Goal: Find specific page/section: Find specific page/section

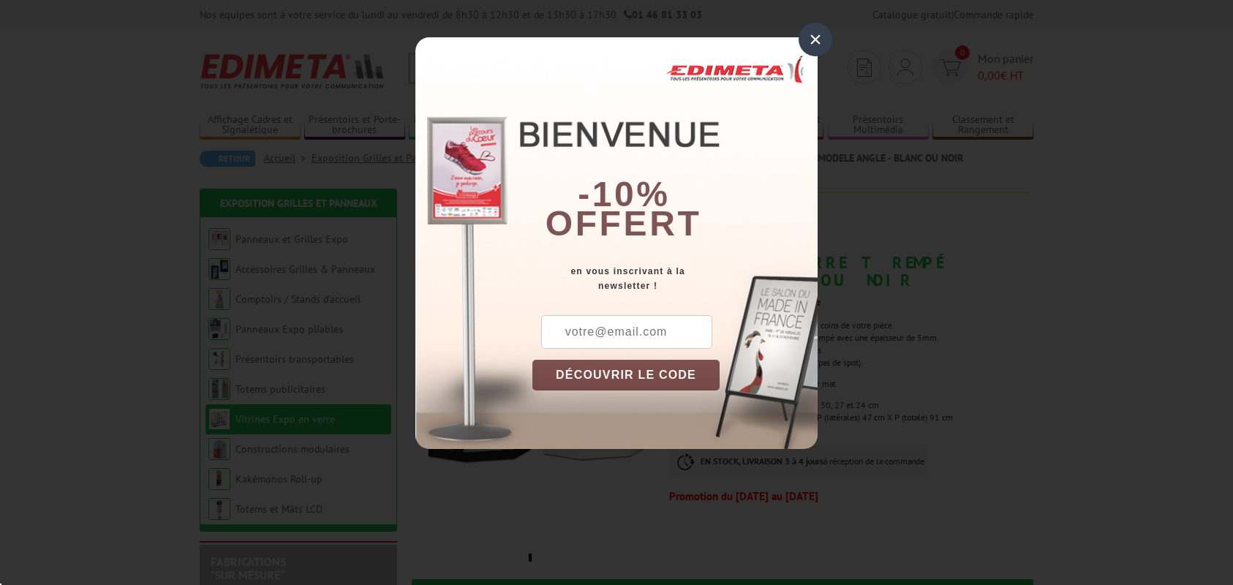
click at [815, 39] on div "×" at bounding box center [816, 40] width 34 height 34
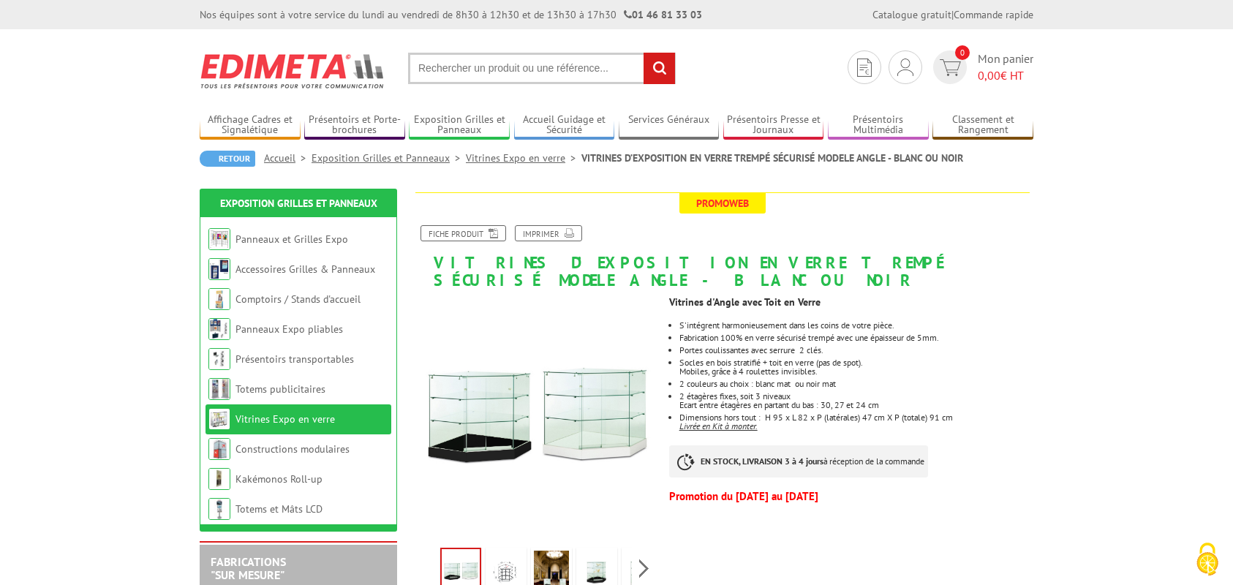
click at [291, 67] on img at bounding box center [293, 71] width 186 height 54
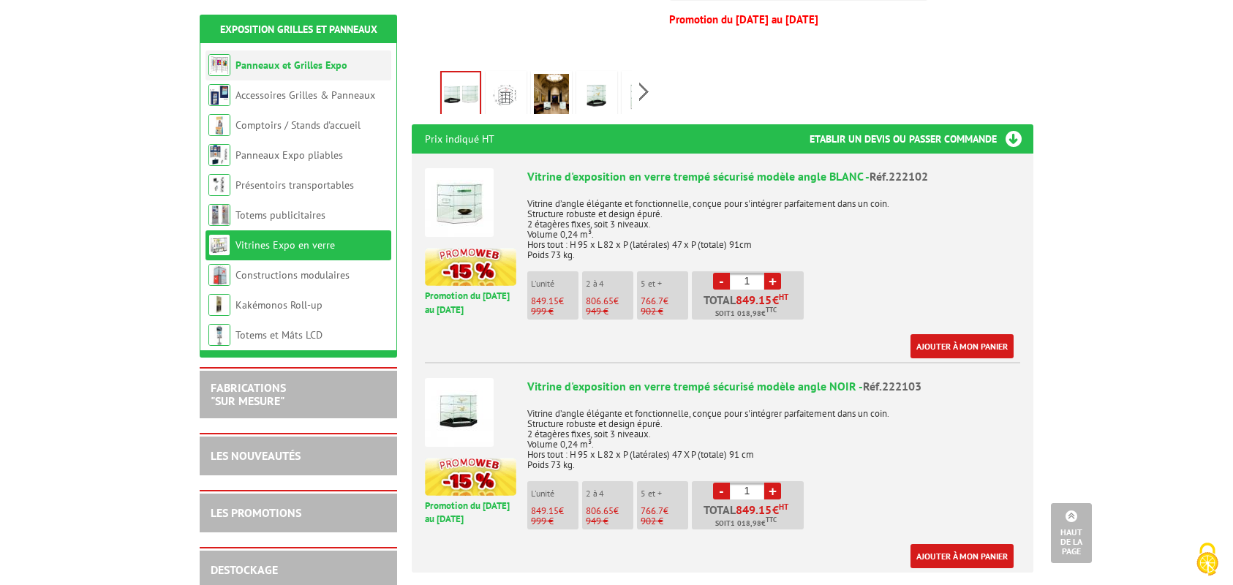
scroll to position [478, 0]
click at [279, 244] on link "Vitrines Expo en verre" at bounding box center [285, 244] width 99 height 13
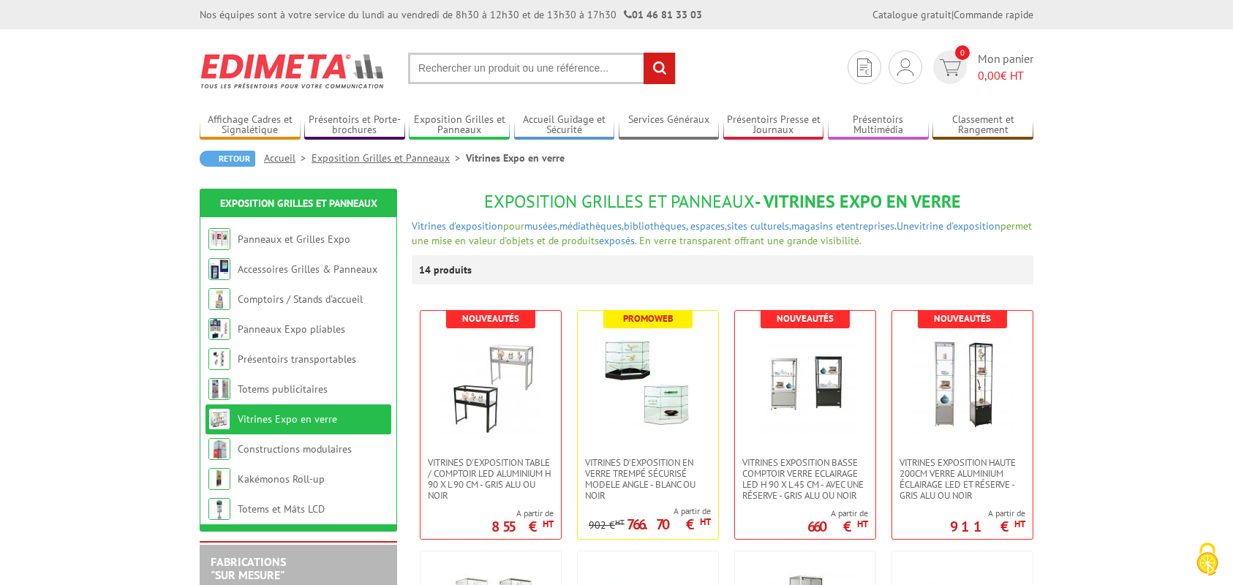
click at [456, 67] on input "text" at bounding box center [542, 68] width 268 height 31
type input "VITRINE EXPO OCTOGONALE"
click at [644, 53] on input "rechercher" at bounding box center [659, 68] width 31 height 31
